Goal: Check status: Check status

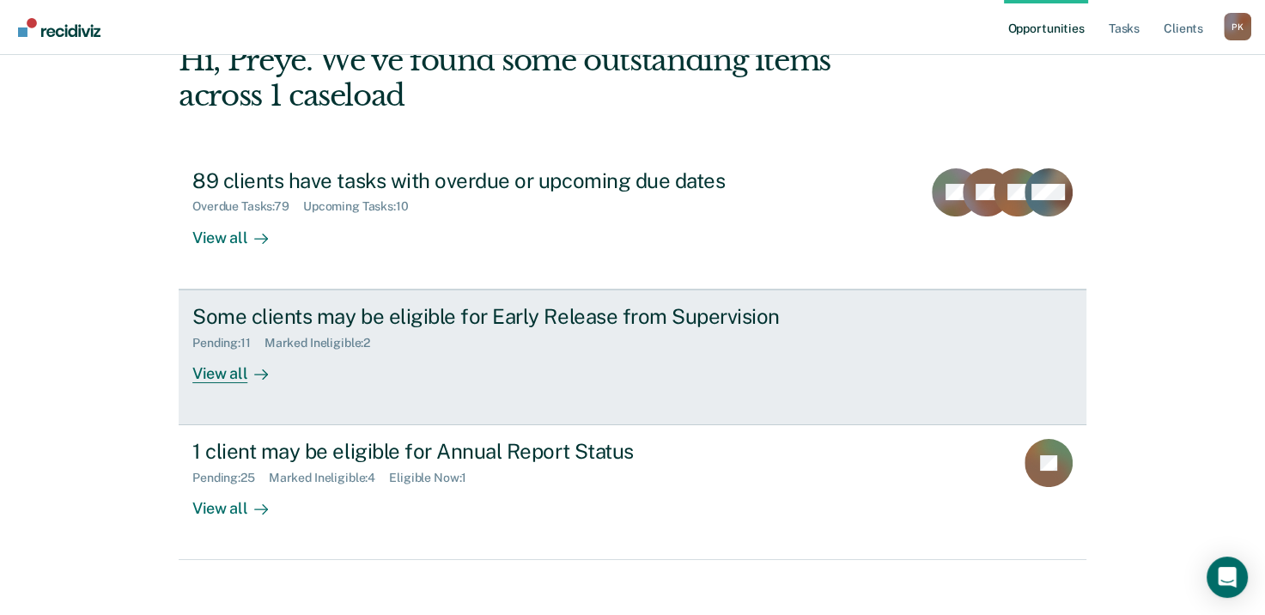
scroll to position [114, 0]
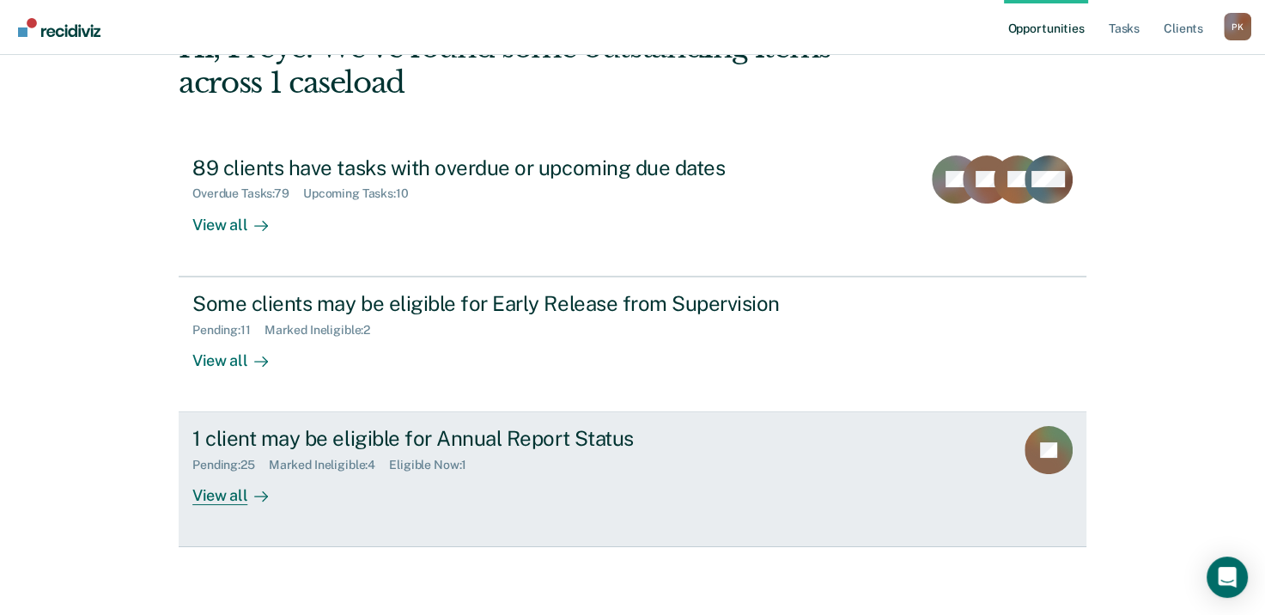
click at [248, 496] on div at bounding box center [257, 496] width 21 height 20
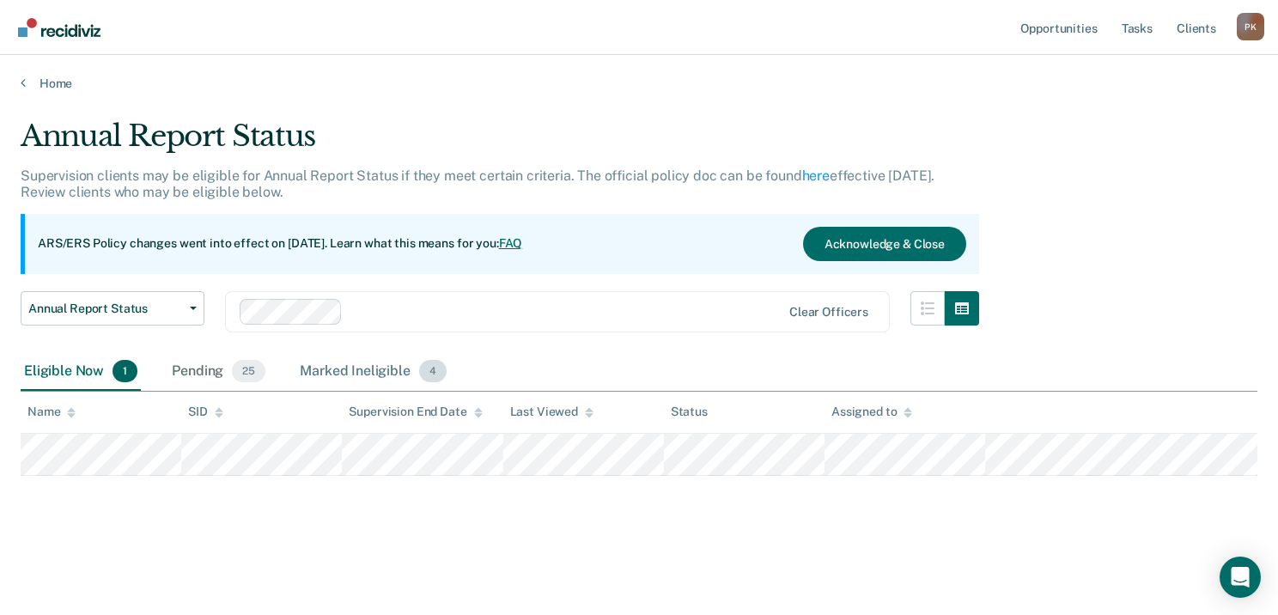
click at [381, 368] on div "Marked Ineligible 4" at bounding box center [373, 372] width 154 height 38
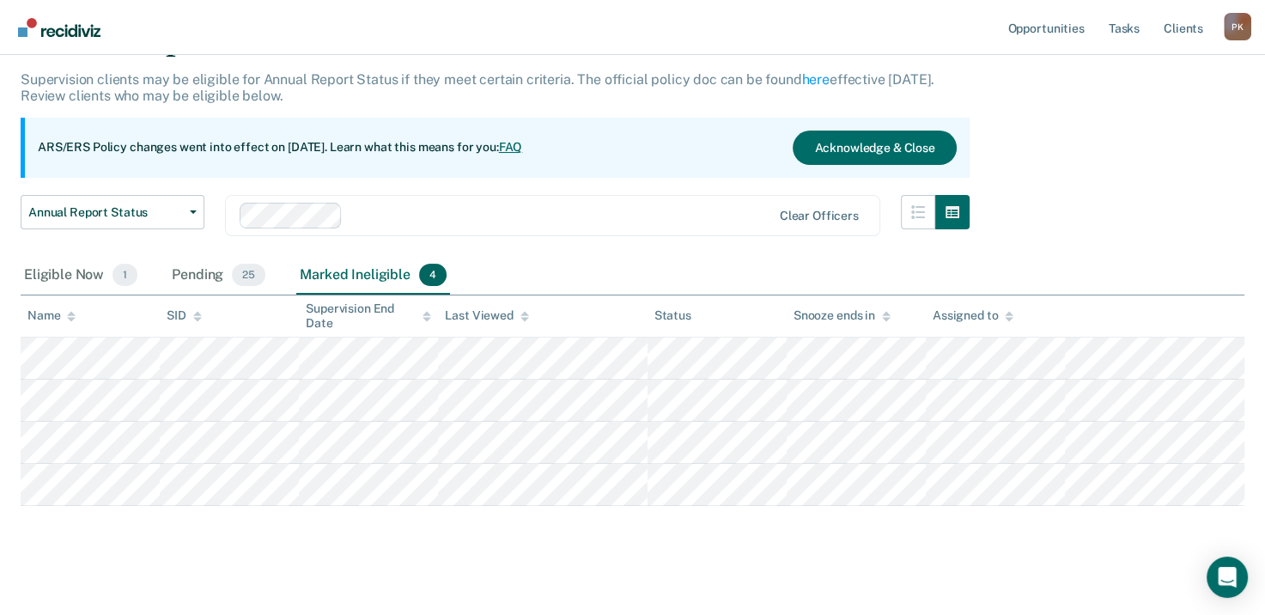
scroll to position [109, 0]
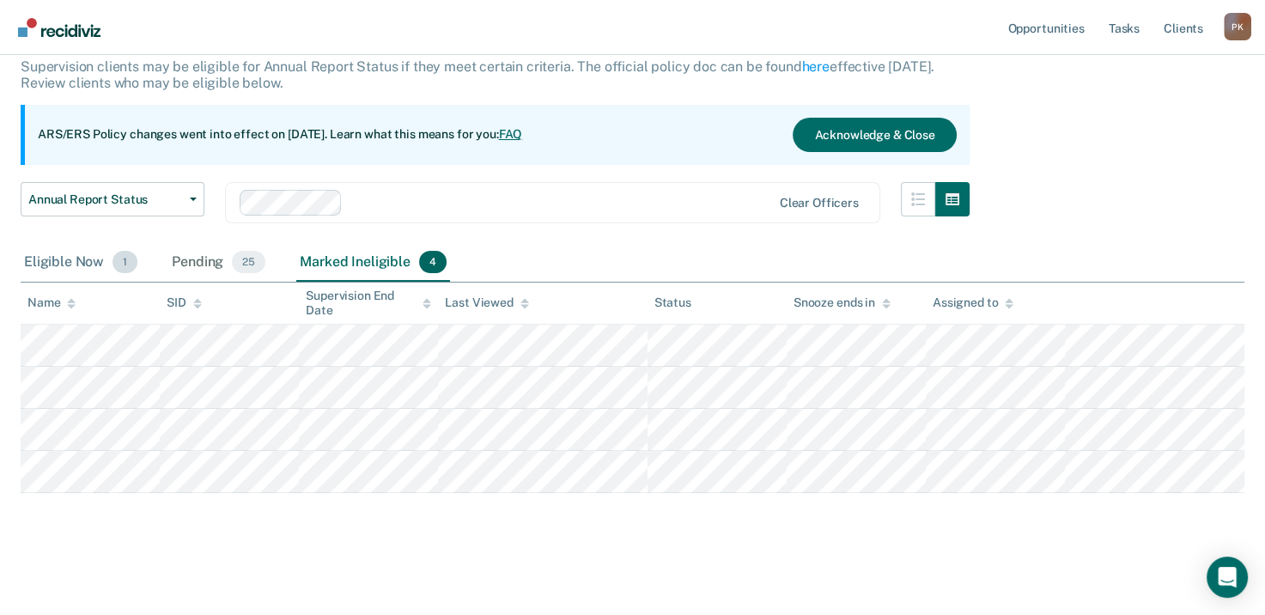
click at [124, 262] on span "1" at bounding box center [125, 262] width 25 height 22
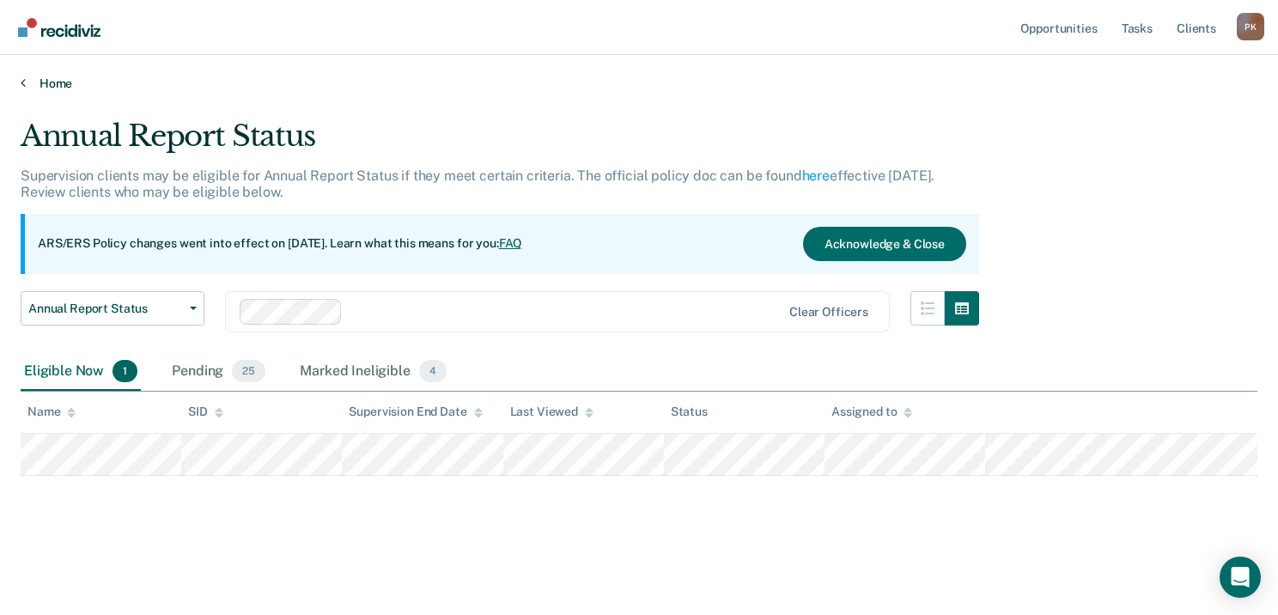
click at [29, 85] on link "Home" at bounding box center [639, 83] width 1237 height 15
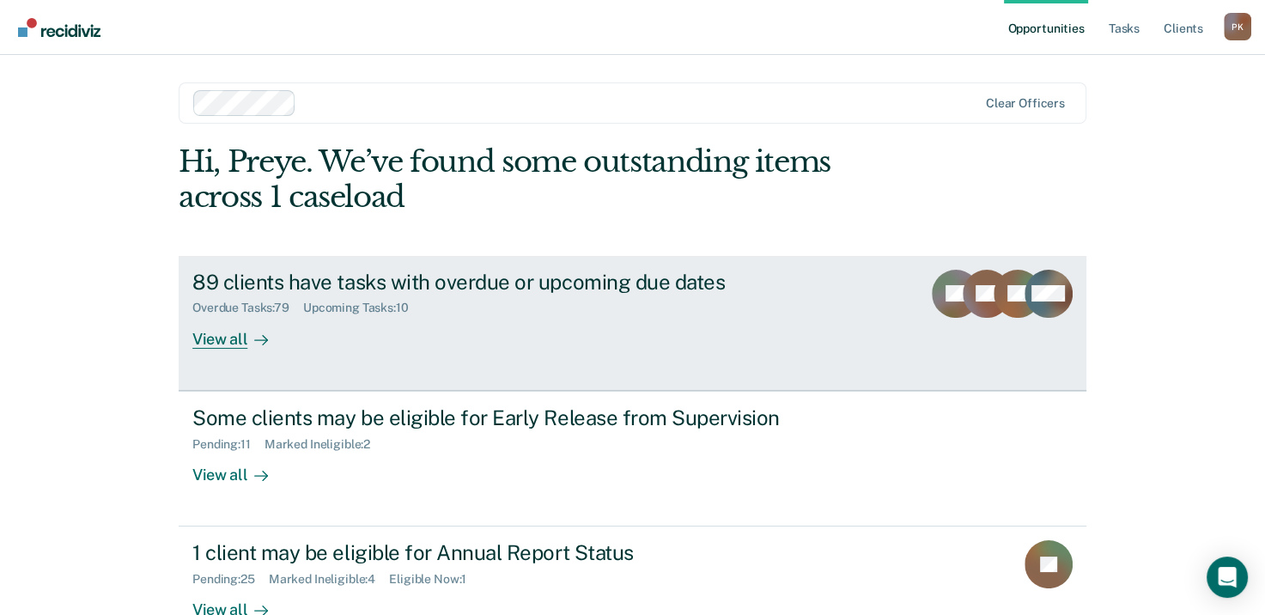
click at [247, 338] on div at bounding box center [257, 339] width 21 height 20
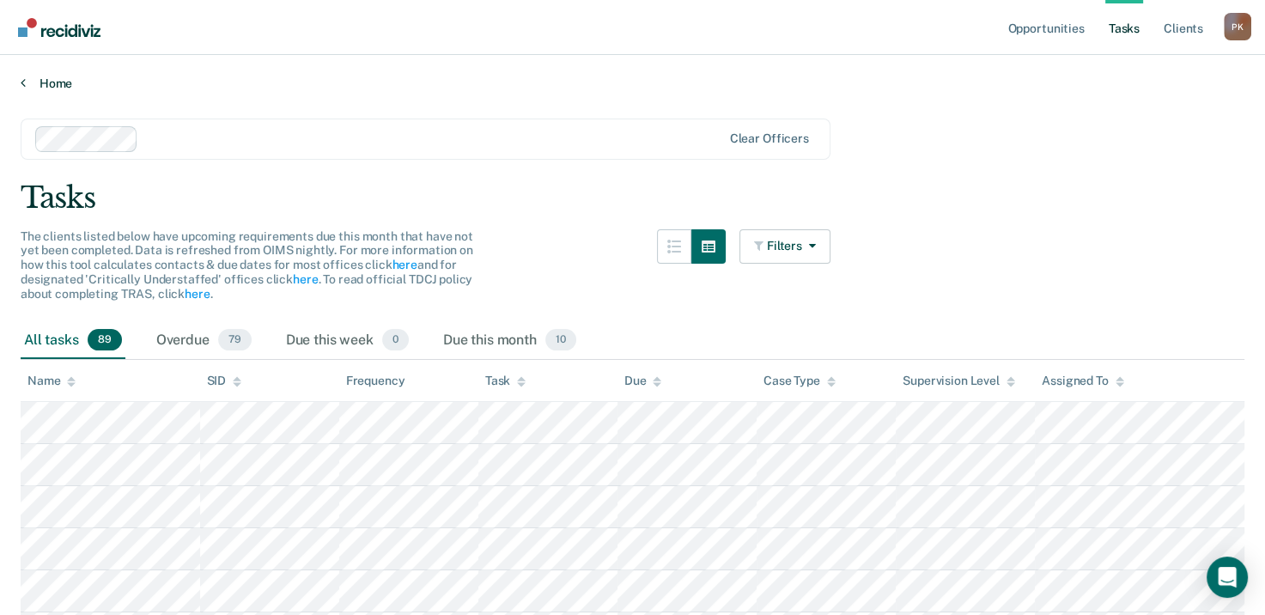
click at [29, 82] on link "Home" at bounding box center [633, 83] width 1224 height 15
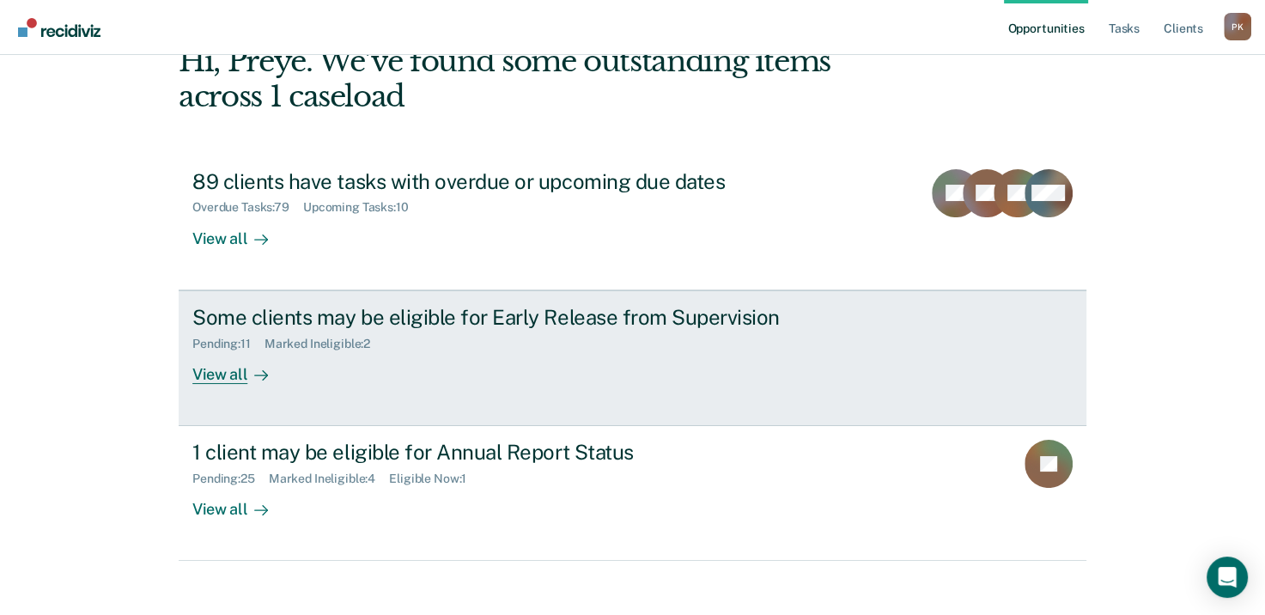
scroll to position [114, 0]
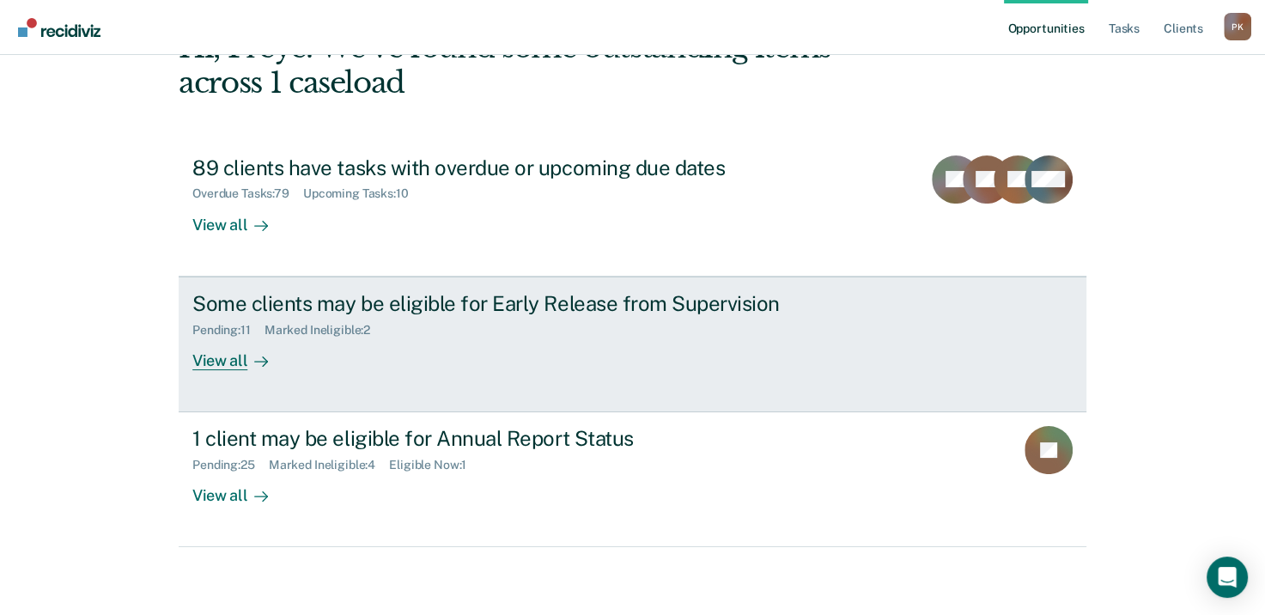
click at [247, 361] on div at bounding box center [257, 360] width 21 height 20
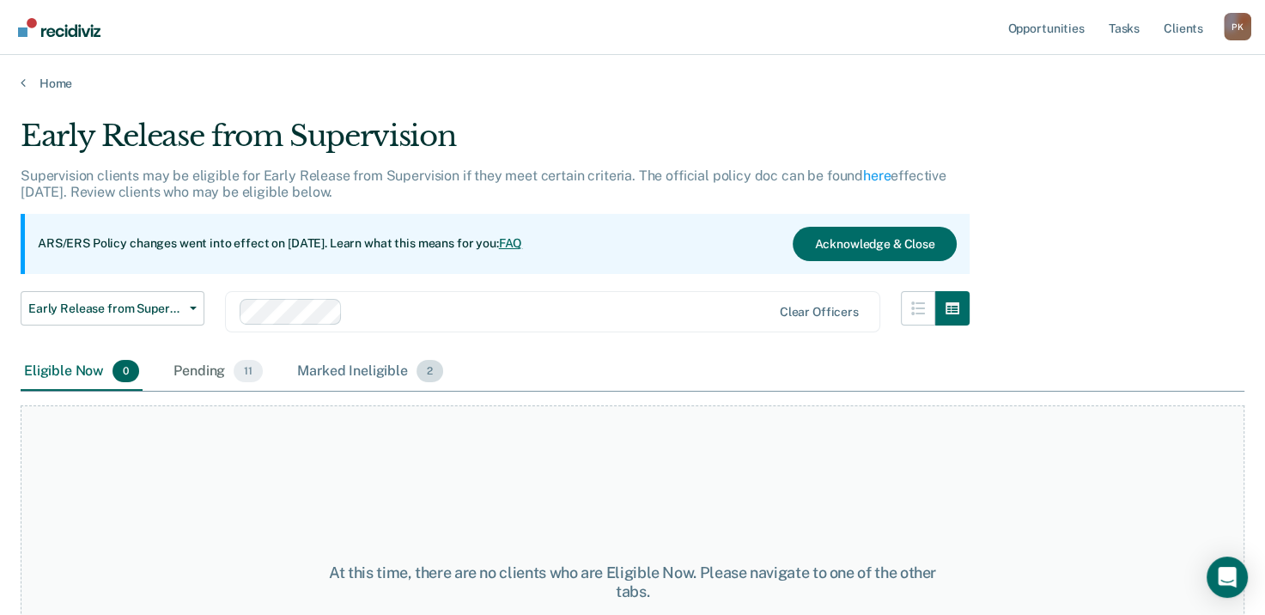
click at [346, 368] on div "Marked Ineligible 2" at bounding box center [370, 372] width 153 height 38
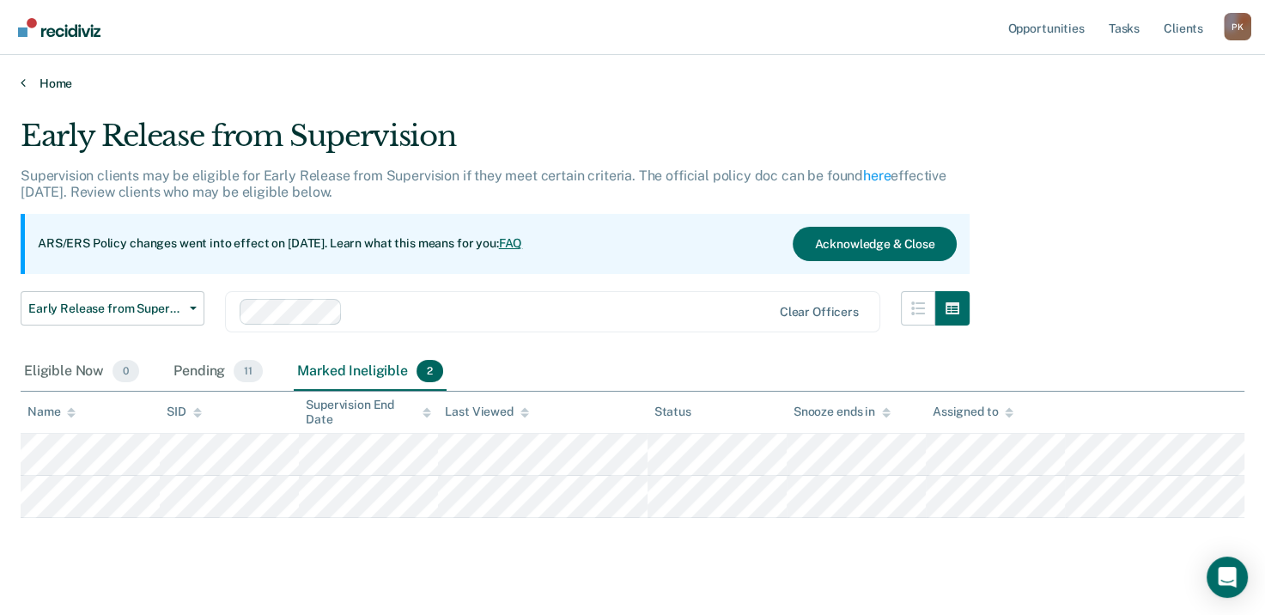
click at [26, 83] on link "Home" at bounding box center [633, 83] width 1224 height 15
